Goal: Transaction & Acquisition: Download file/media

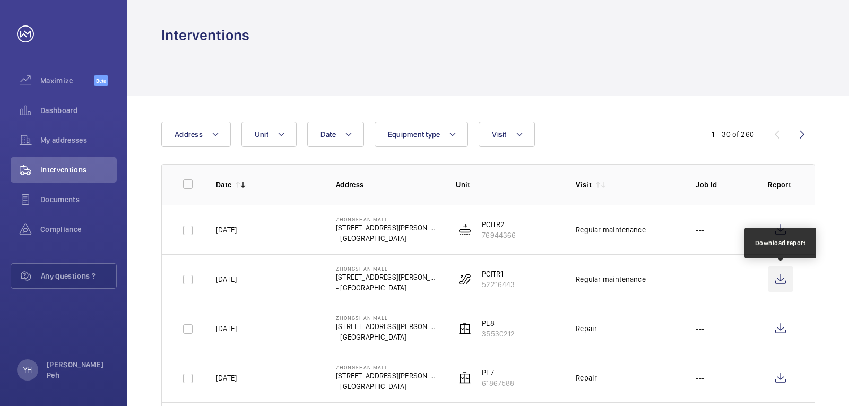
click at [788, 276] on wm-front-icon-button at bounding box center [779, 278] width 25 height 25
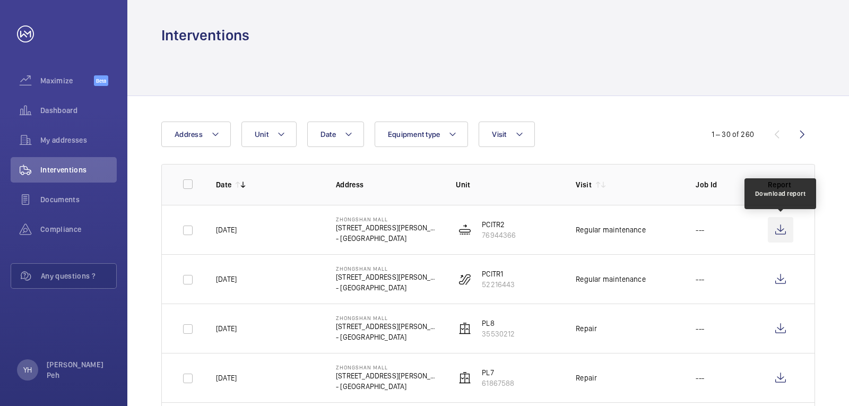
click at [779, 228] on wm-front-icon-button at bounding box center [779, 229] width 25 height 25
click at [783, 231] on wm-front-icon-button at bounding box center [779, 229] width 25 height 25
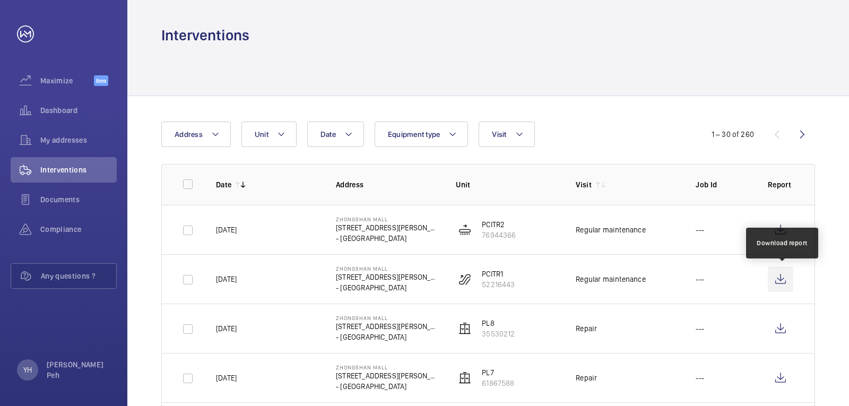
click at [790, 279] on wm-front-icon-button at bounding box center [779, 278] width 25 height 25
